Goal: Information Seeking & Learning: Learn about a topic

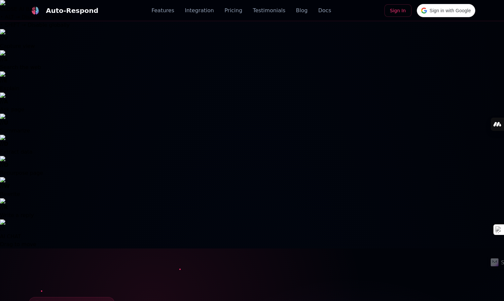
drag, startPoint x: 0, startPoint y: 0, endPoint x: 309, endPoint y: 6, distance: 309.2
click at [309, 4] on div "Auto-Respond Features Integration Pricing Testimonials Blog Docs Sign In Sign i…" at bounding box center [252, 10] width 446 height 21
click at [232, 13] on link "Pricing" at bounding box center [232, 11] width 18 height 8
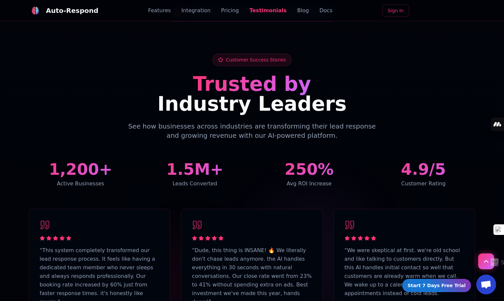
scroll to position [1860, 0]
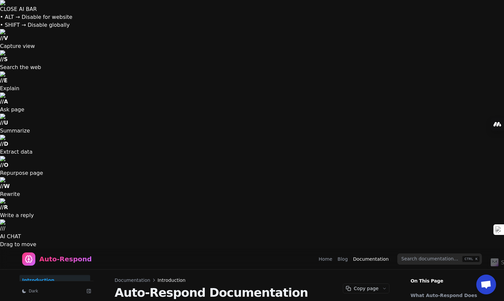
scroll to position [33, 0]
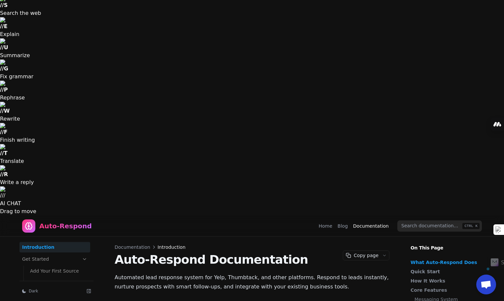
drag, startPoint x: 181, startPoint y: 83, endPoint x: 254, endPoint y: 86, distance: 72.7
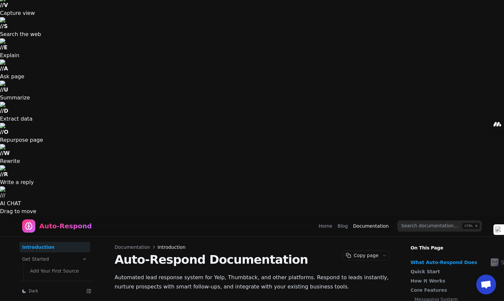
drag, startPoint x: 191, startPoint y: 101, endPoint x: 223, endPoint y: 99, distance: 32.1
